Goal: Task Accomplishment & Management: Manage account settings

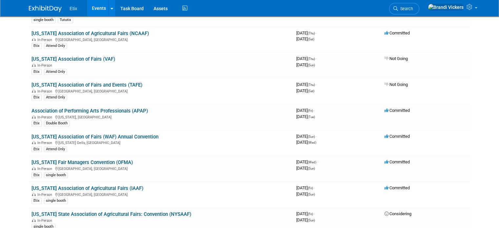
scroll to position [667, 0]
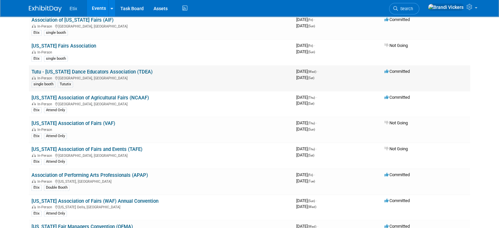
click at [93, 69] on link "Tutu - [US_STATE] Dance Educators Association (TDEA)" at bounding box center [91, 72] width 121 height 6
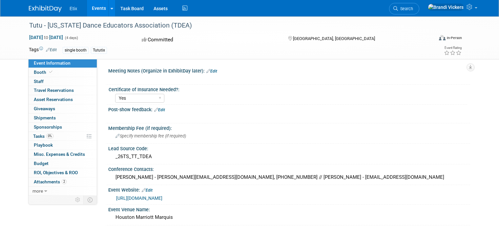
select select "Yes"
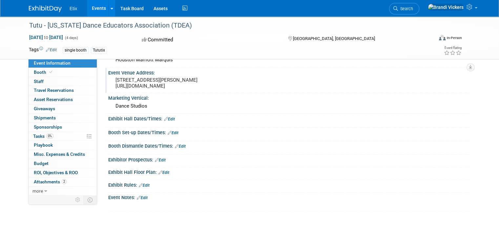
scroll to position [158, 0]
click at [51, 127] on span "Sponsorships 0" at bounding box center [48, 126] width 28 height 5
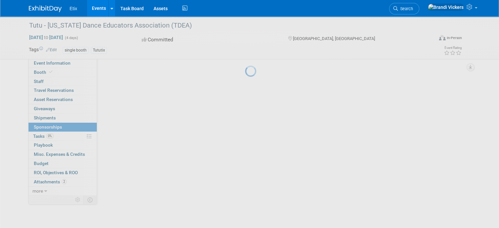
scroll to position [0, 0]
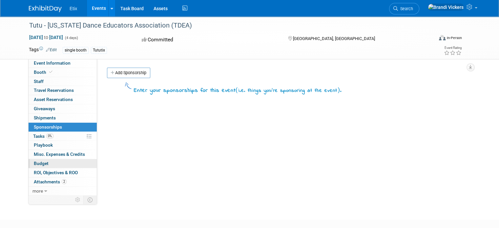
click at [55, 165] on link "Budget" at bounding box center [63, 163] width 68 height 9
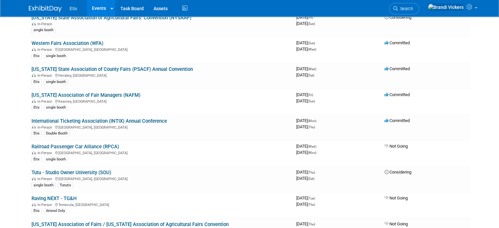
scroll to position [930, 0]
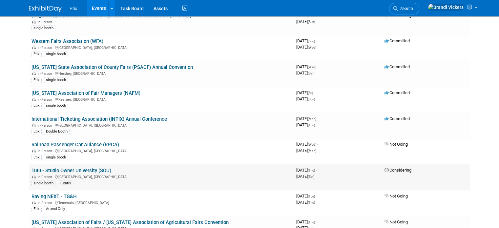
click at [314, 174] on span "January 31, 2026 (Sat)" at bounding box center [305, 176] width 18 height 5
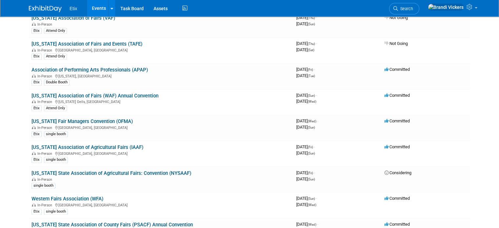
scroll to position [0, 0]
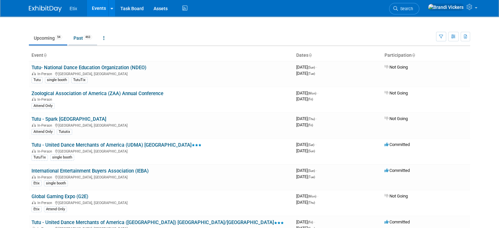
click at [75, 38] on link "Past 463" at bounding box center [83, 38] width 29 height 12
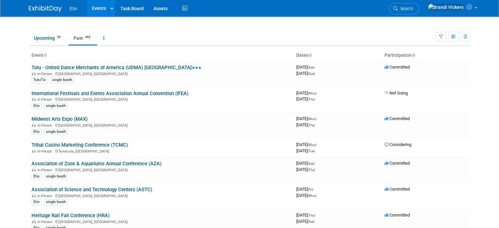
click at [75, 38] on link "Past 463" at bounding box center [83, 38] width 29 height 12
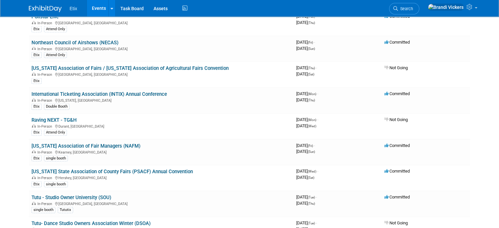
scroll to position [1611, 0]
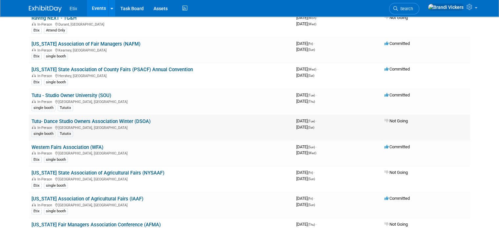
click at [125, 118] on link "Tutu- Dance Studio Owners Association Winter (DSOA)" at bounding box center [90, 121] width 119 height 6
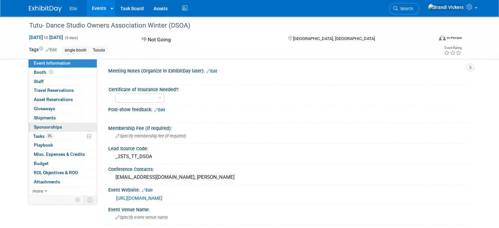
click at [54, 125] on span "Sponsorships 0" at bounding box center [48, 126] width 28 height 5
